Goal: Task Accomplishment & Management: Manage account settings

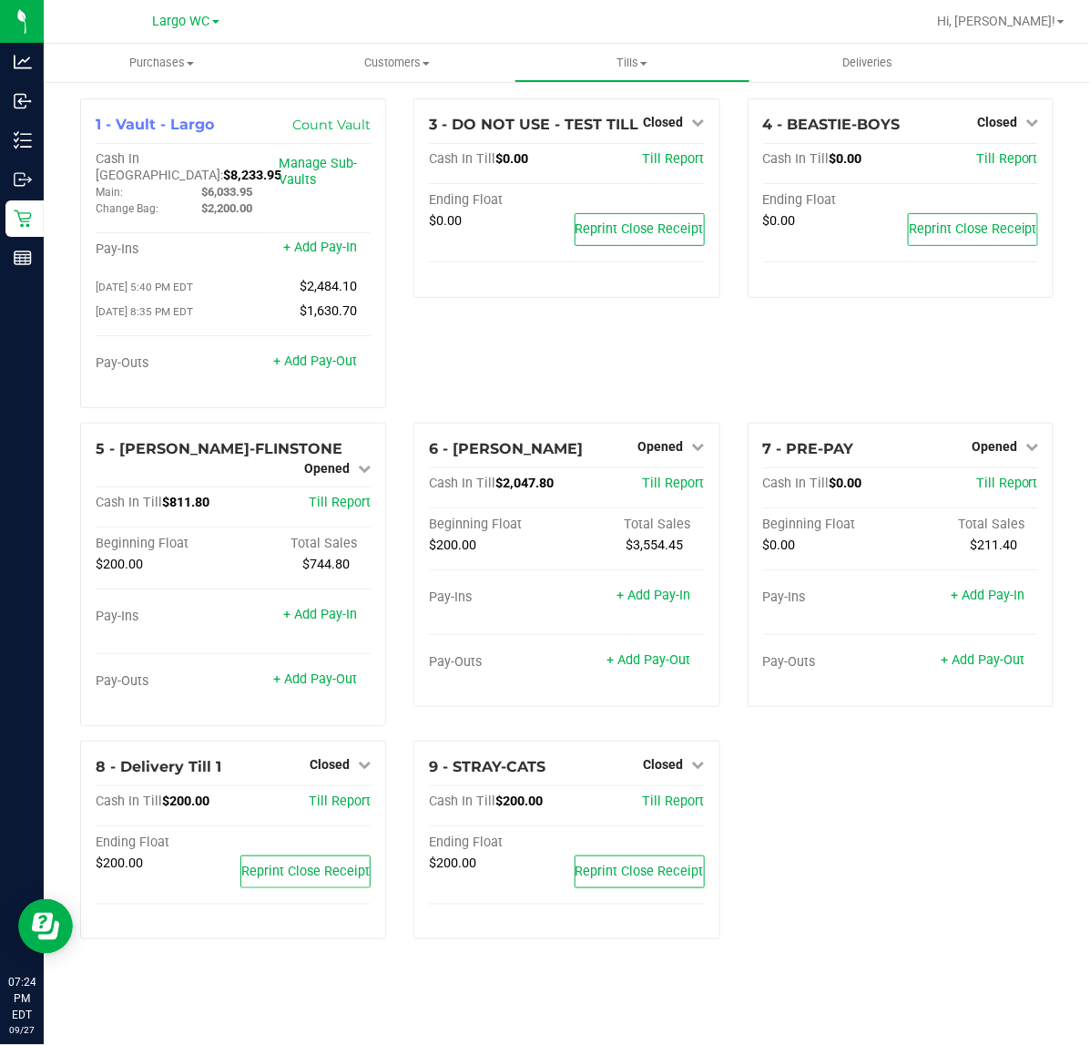
click at [366, 19] on div at bounding box center [625, 22] width 599 height 36
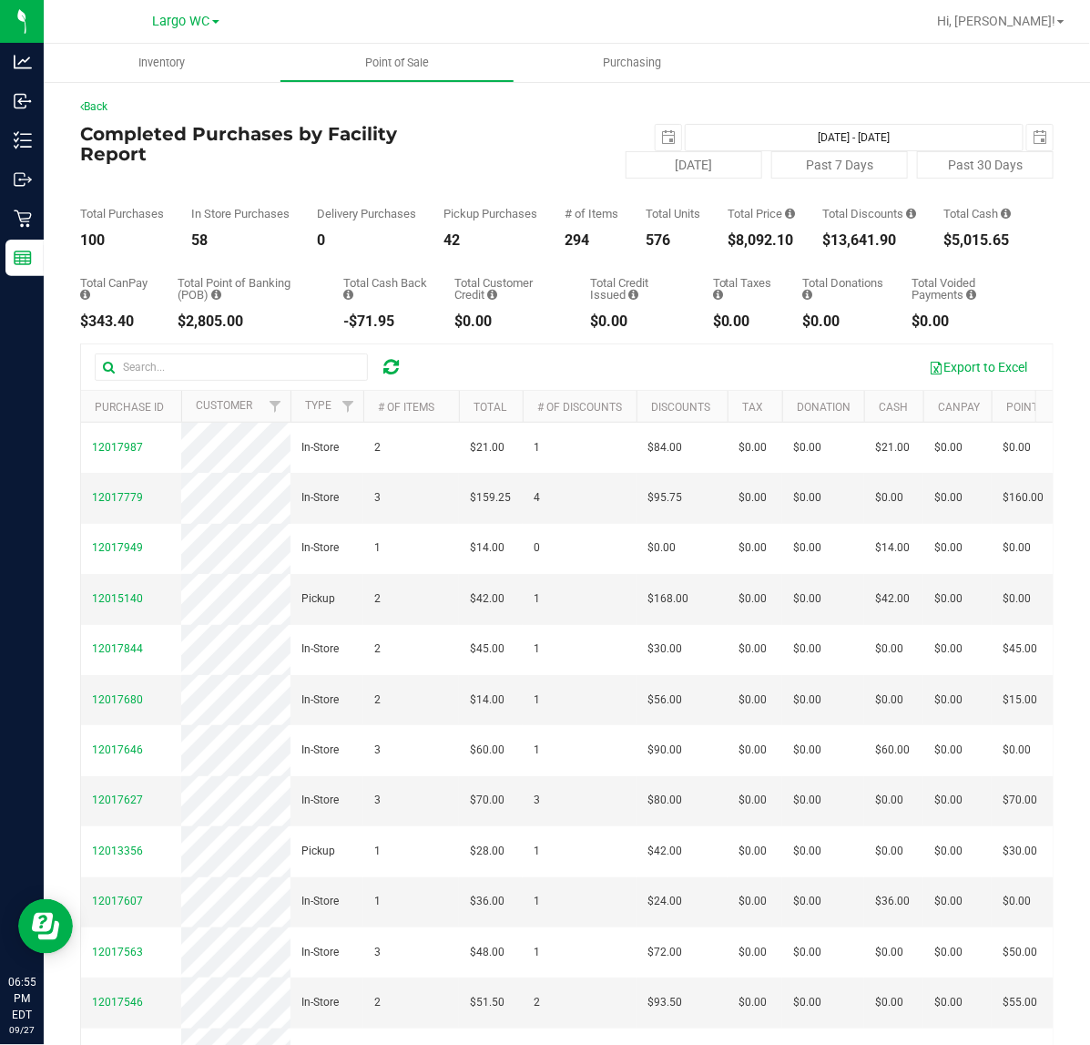
click at [753, 248] on div "$8,092.10" at bounding box center [761, 240] width 67 height 15
click at [779, 288] on div "Total CanPay $343.40 Total Point of Banking (POB) $2,805.00 Total Cash Back -$7…" at bounding box center [567, 288] width 974 height 81
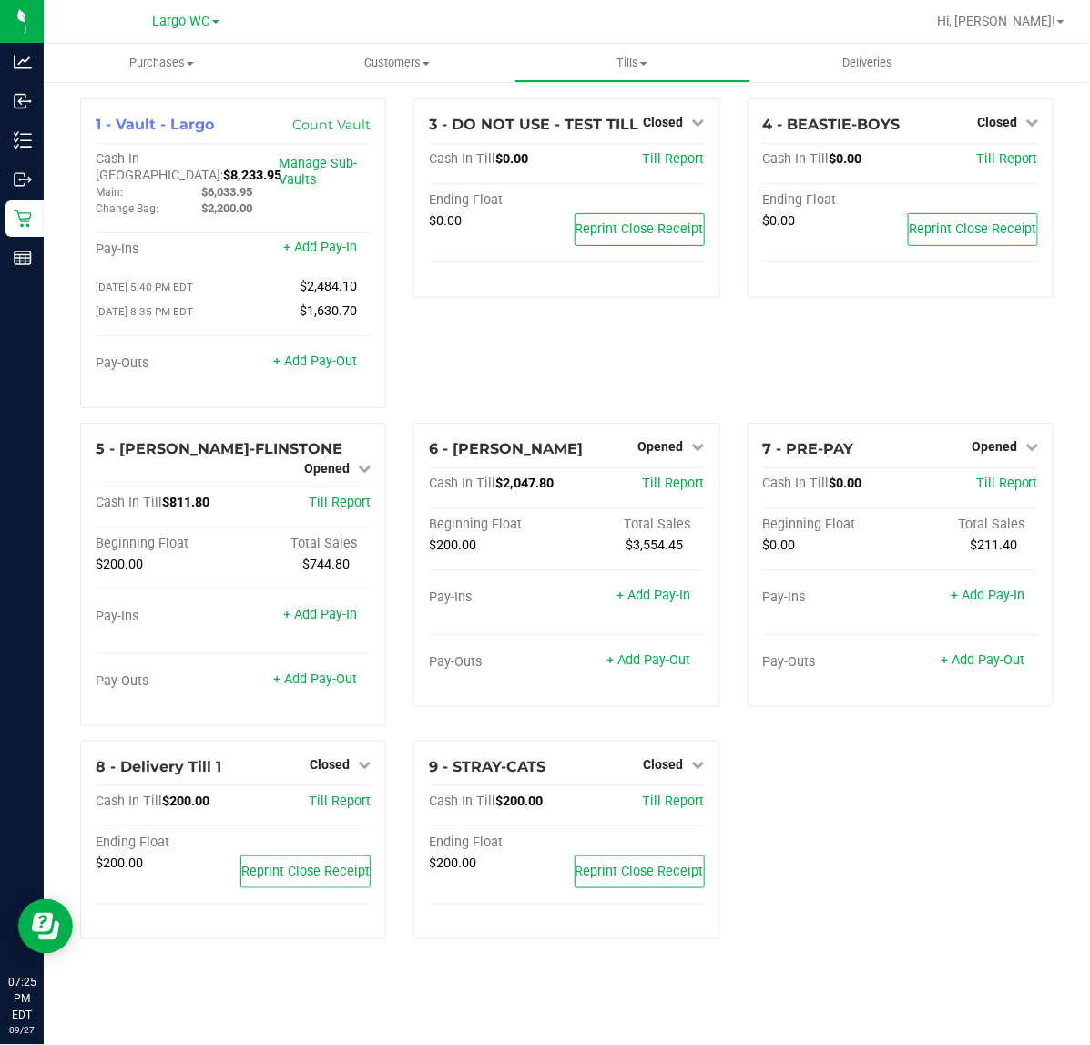
click at [856, 817] on div "1 - Vault - Largo Count Vault Cash In Vault: $8,233.95 Main: $6,033.95 Change B…" at bounding box center [567, 525] width 1001 height 855
click at [328, 461] on span "Opened" at bounding box center [327, 468] width 46 height 15
click at [321, 476] on link "Close Till" at bounding box center [329, 483] width 49 height 15
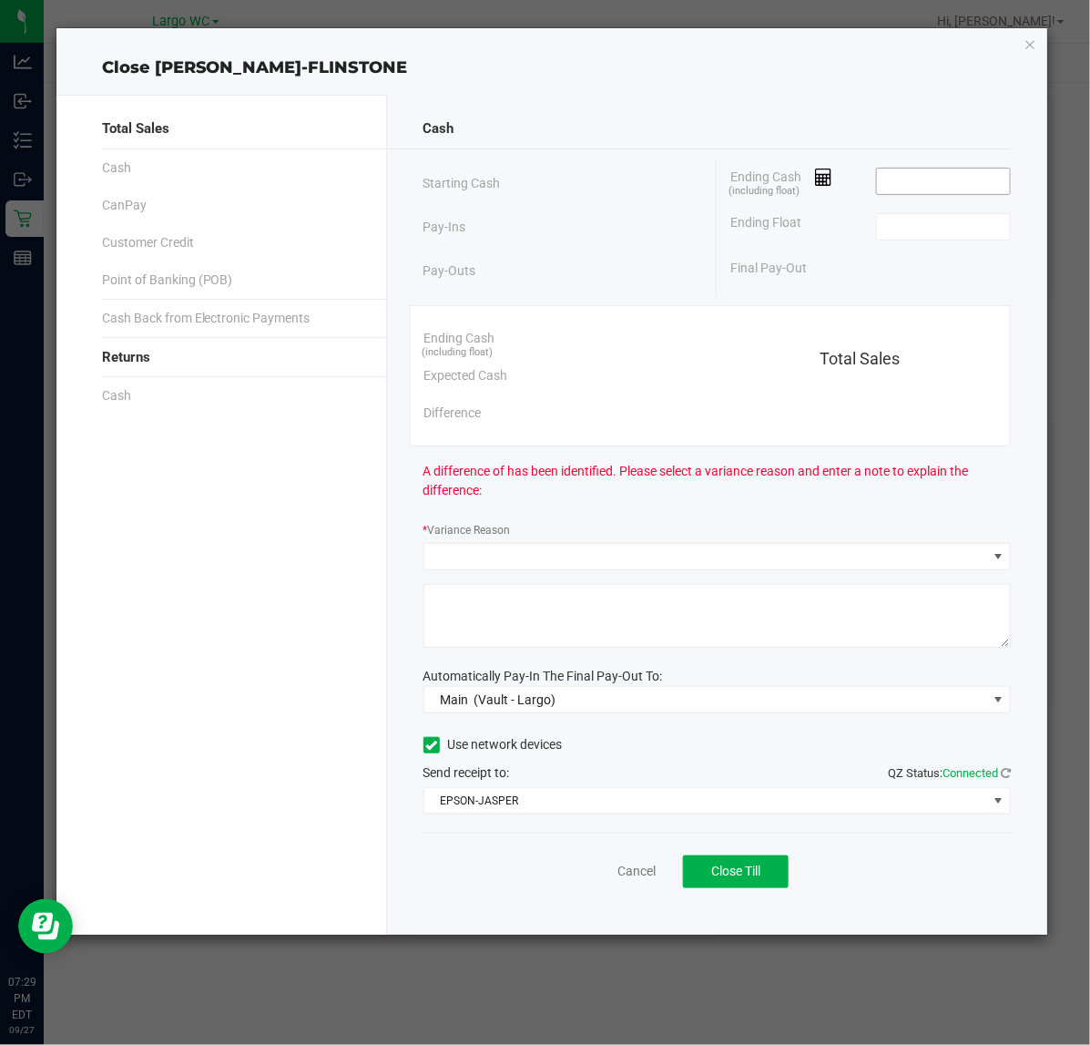
click at [905, 180] on input at bounding box center [944, 182] width 134 height 26
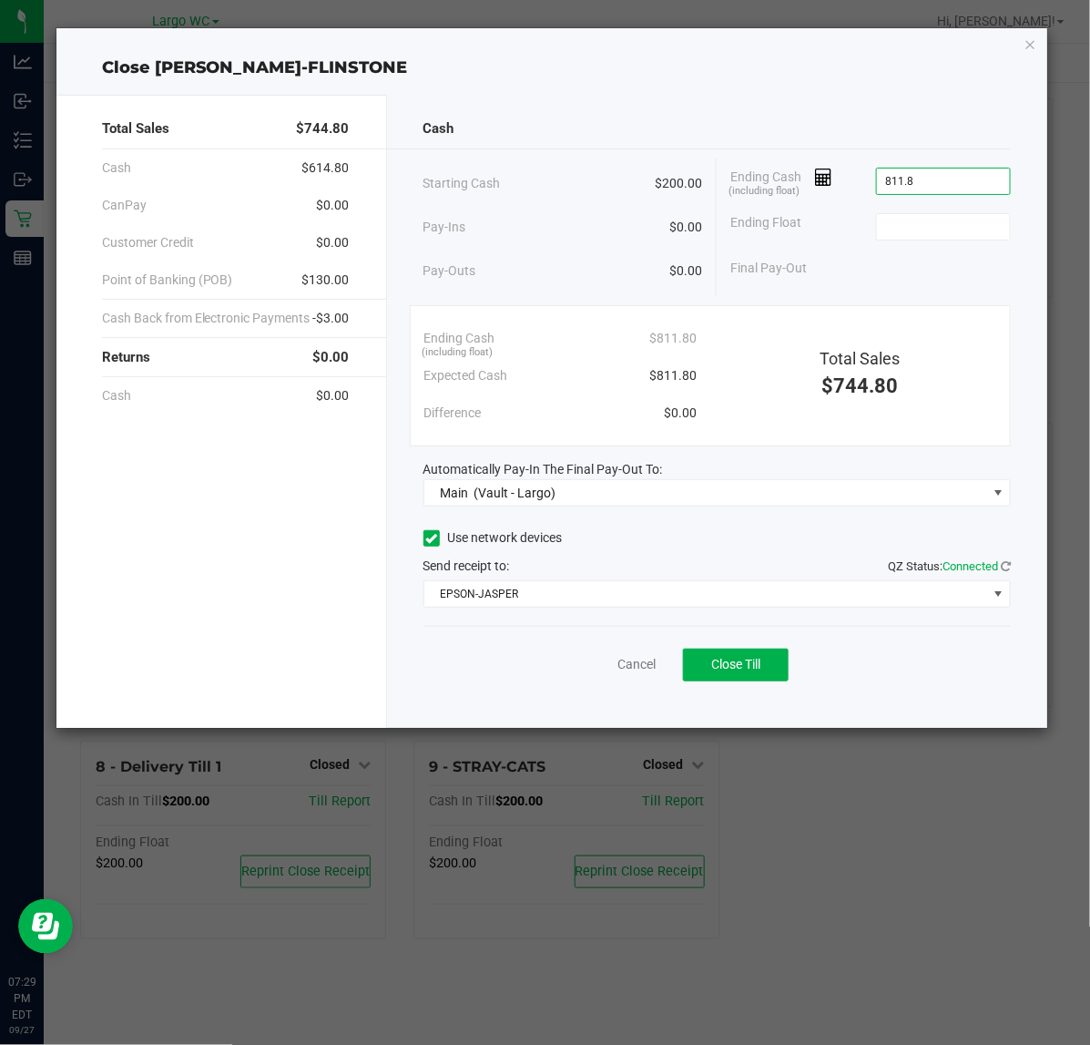
type input "$811.80"
click at [744, 666] on span "Close Till" at bounding box center [735, 664] width 49 height 15
type input "$200.00"
click at [589, 660] on link "Dismiss" at bounding box center [597, 664] width 44 height 19
